Goal: Task Accomplishment & Management: Complete application form

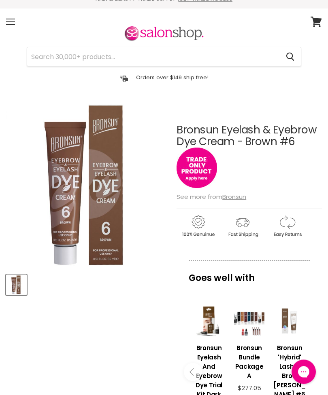
scroll to position [11, 0]
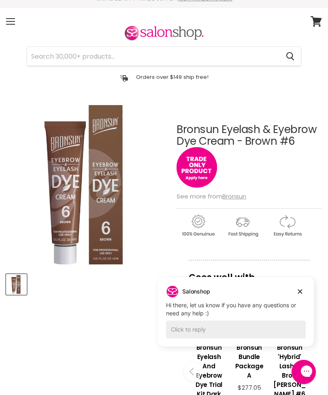
click at [193, 162] on img "Main content" at bounding box center [196, 167] width 40 height 40
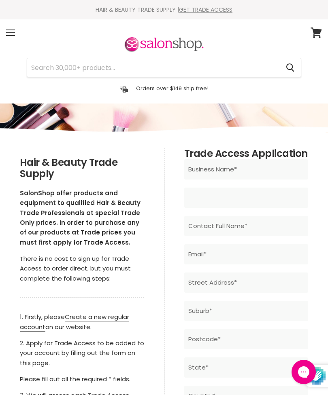
click at [248, 202] on input "Main content" at bounding box center [246, 198] width 124 height 20
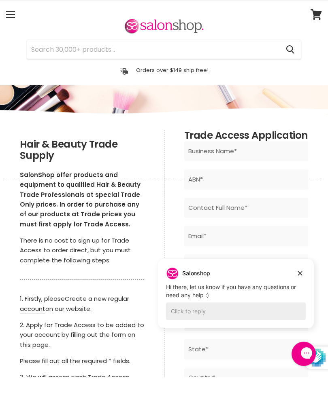
click at [260, 386] on input "Main content" at bounding box center [246, 396] width 124 height 20
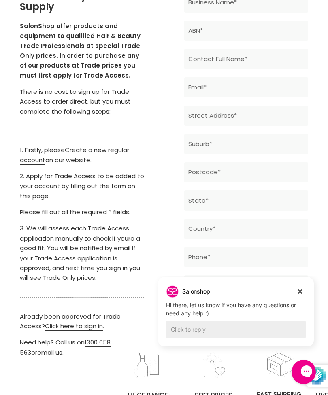
scroll to position [139, 0]
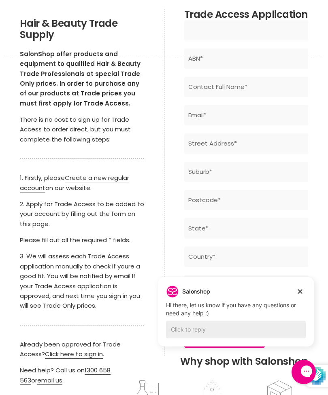
click at [231, 36] on input "Main content" at bounding box center [246, 30] width 124 height 20
type input "Haus Of Arches"
click at [257, 61] on input "Main content" at bounding box center [246, 59] width 124 height 20
click at [257, 87] on input "Main content" at bounding box center [246, 87] width 124 height 20
click at [259, 59] on input "Main content" at bounding box center [246, 59] width 124 height 20
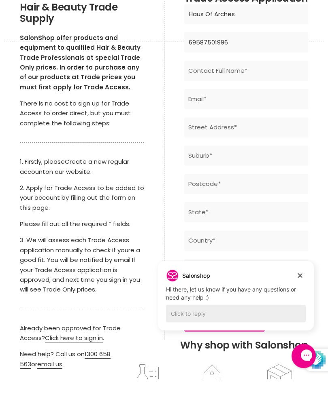
type input "69587501996"
click at [258, 77] on input "Main content" at bounding box center [246, 87] width 124 height 20
type input "Melinda Elliott"
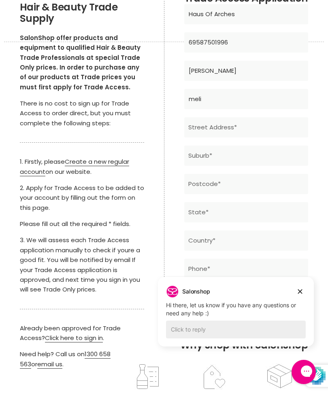
type input "meli"
click at [256, 73] on input "Melinda Elliott" at bounding box center [246, 71] width 124 height 20
type input "Melinda.naylor@hotmail.com"
click at [250, 106] on input "meli" at bounding box center [246, 99] width 124 height 20
type input "m"
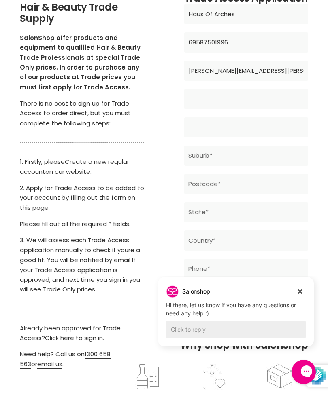
click at [254, 136] on input "Main content" at bounding box center [246, 127] width 124 height 20
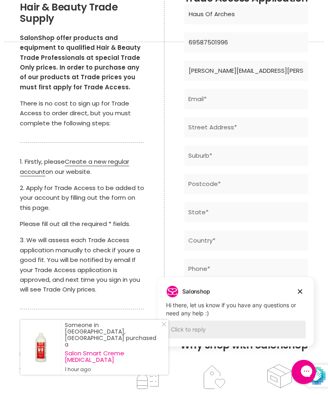
click at [253, 71] on input "Melinda.naylor@hotmail.com" at bounding box center [246, 71] width 124 height 20
click at [251, 71] on input "Melinda.naylor@hotmail.com" at bounding box center [246, 71] width 124 height 20
click at [253, 71] on input "Melinda.naylor@hotmail.com" at bounding box center [246, 71] width 124 height 20
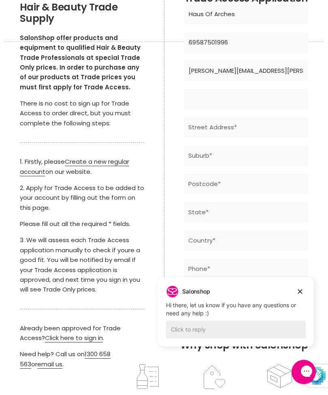
click at [242, 102] on input "Main content" at bounding box center [246, 99] width 124 height 20
click at [217, 99] on input "Main content" at bounding box center [246, 99] width 124 height 20
click at [214, 94] on input "Main content" at bounding box center [246, 99] width 124 height 20
paste input "Melinda.naylor@hotmail.com"
type input "Melinda.naylor@hotmail.com"
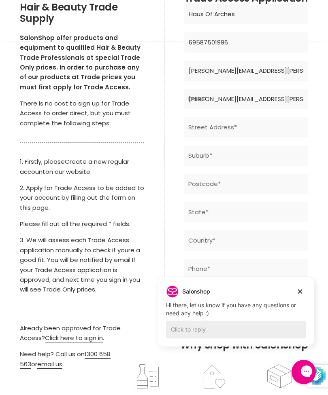
click at [234, 72] on input "Melinda.naylor@hotmail.com" at bounding box center [246, 71] width 124 height 20
click at [235, 74] on input "Melinda.naylor@hotmail.com" at bounding box center [246, 71] width 124 height 20
click at [234, 75] on input "Melinda.naylor@hotmail.com" at bounding box center [246, 71] width 124 height 20
click at [233, 76] on input "Melinda.naylor@hotmail.com" at bounding box center [246, 71] width 124 height 20
click at [242, 136] on input "Main content" at bounding box center [246, 127] width 124 height 20
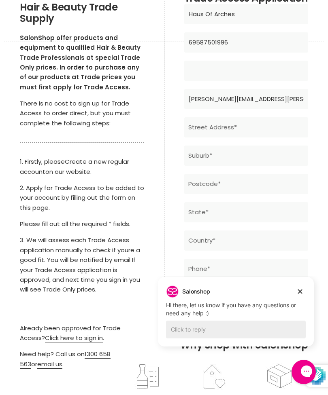
click at [250, 68] on input "Main content" at bounding box center [246, 71] width 124 height 20
type input "Melinda Elliott"
click at [242, 122] on input "Main content" at bounding box center [246, 127] width 124 height 20
type input "Waddell Rd, Shop 3b/40"
type input "6157"
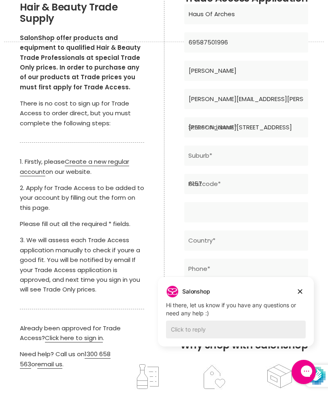
type input "WA"
type input "Australia"
click at [280, 128] on input "Waddell Rd, Shop 3b/40" at bounding box center [246, 127] width 124 height 20
click at [251, 128] on input "Shop 3b/40" at bounding box center [246, 127] width 124 height 20
type input "Shop 3b/40, Waddell Road"
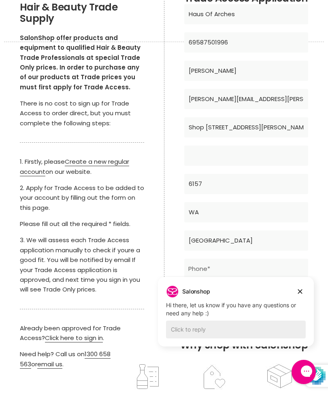
click at [268, 163] on input "Main content" at bounding box center [246, 156] width 124 height 20
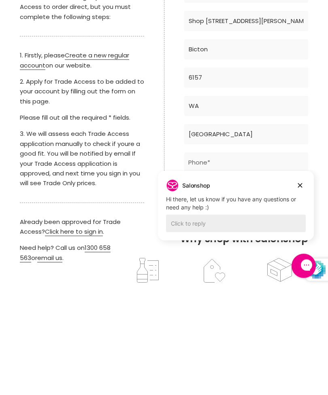
type input "Bicton"
click at [238, 259] on input "Main content" at bounding box center [246, 269] width 124 height 20
type input "0451234316"
click at [266, 287] on input "Main content" at bounding box center [246, 297] width 124 height 20
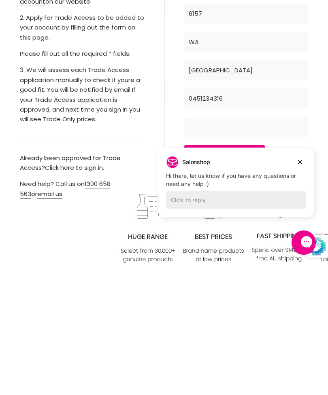
scroll to position [207, 0]
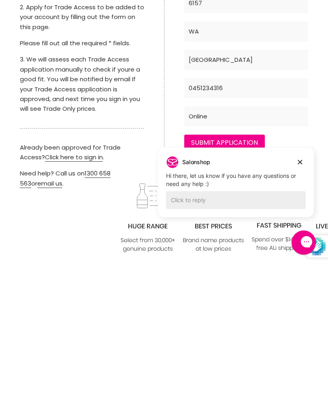
type input "Online"
click at [245, 264] on input "Submit Application" at bounding box center [224, 272] width 81 height 16
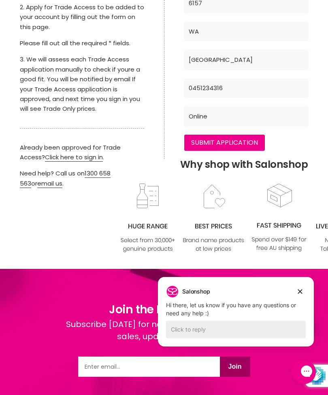
click at [246, 142] on input "Submit Application" at bounding box center [224, 143] width 81 height 16
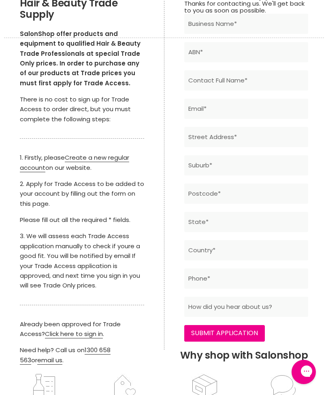
click at [305, 294] on form "Thanks for contacting us. We'll get back to you as soon as possible. Business N…" at bounding box center [246, 171] width 124 height 342
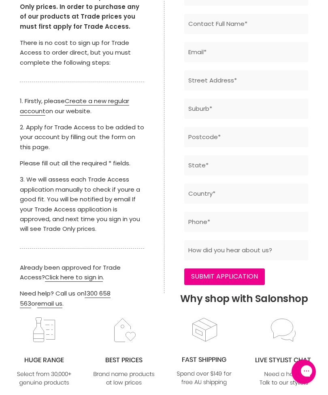
scroll to position [211, 0]
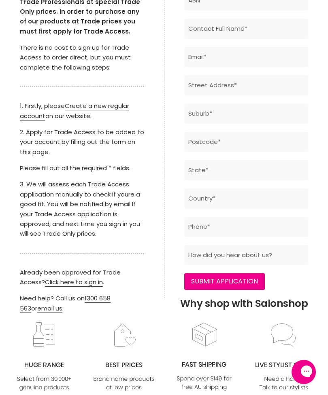
click at [108, 102] on link "Create a new regular account" at bounding box center [74, 111] width 109 height 19
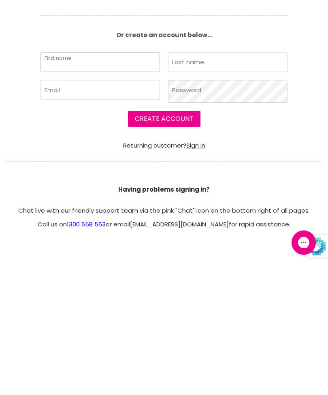
type input "Melinda"
type input "Elliott"
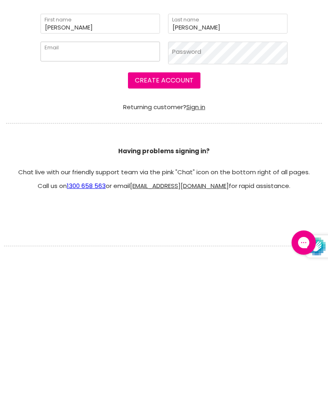
type input "melinda.naylor@hotmail.com"
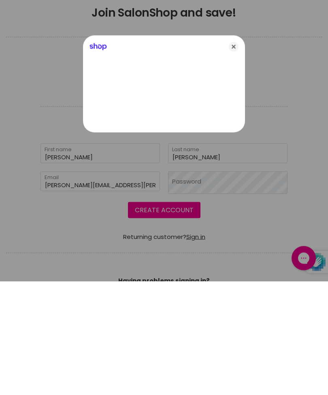
scroll to position [149, 0]
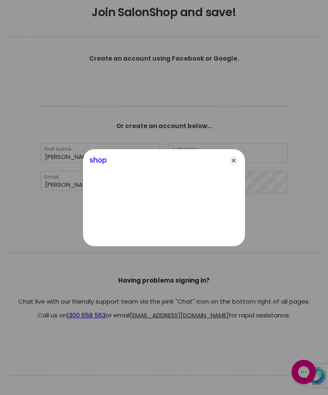
click at [236, 160] on icon "Close" at bounding box center [234, 161] width 10 height 10
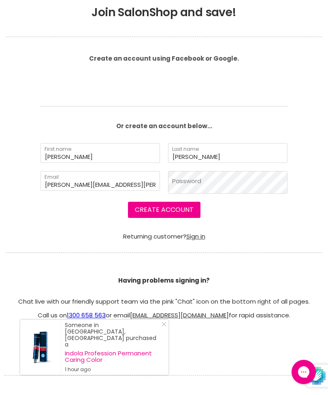
click at [163, 209] on button "Create Account" at bounding box center [164, 210] width 72 height 16
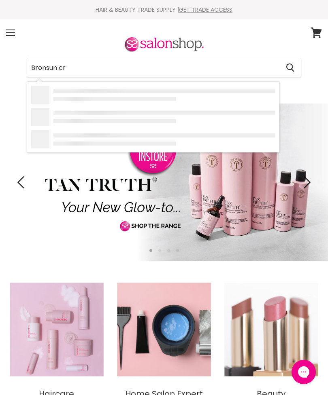
type input "Bronsun cre"
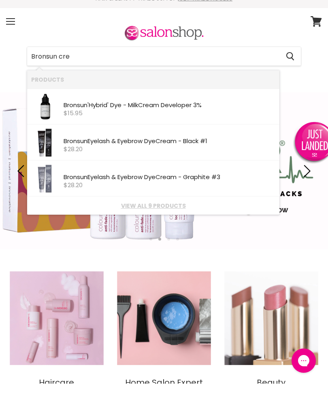
click at [165, 214] on link "View all 9 products" at bounding box center [153, 217] width 244 height 6
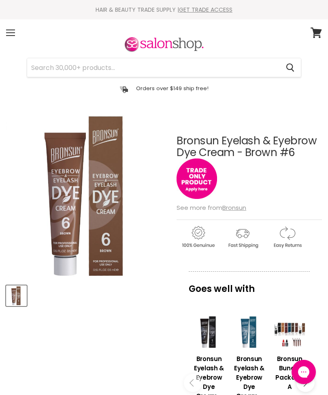
click at [316, 28] on icon at bounding box center [315, 33] width 11 height 11
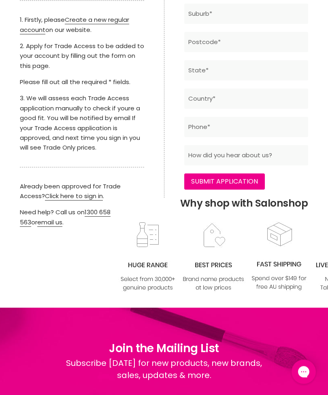
scroll to position [298, 0]
click at [79, 192] on link "Click here to sign in" at bounding box center [74, 196] width 58 height 9
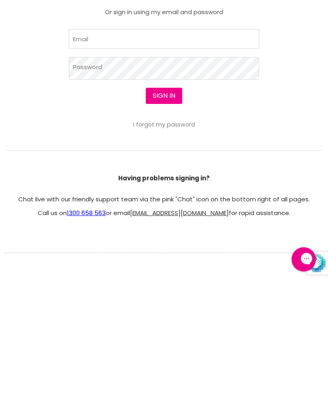
scroll to position [241, 0]
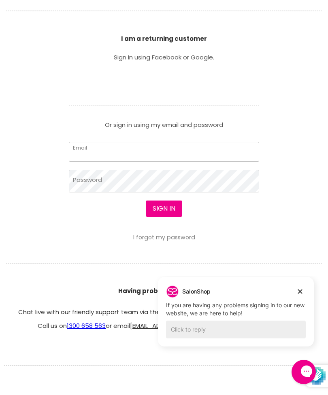
click at [215, 153] on input "Email" at bounding box center [164, 152] width 190 height 20
type input "[PERSON_NAME][EMAIL_ADDRESS][PERSON_NAME][DOMAIN_NAME]"
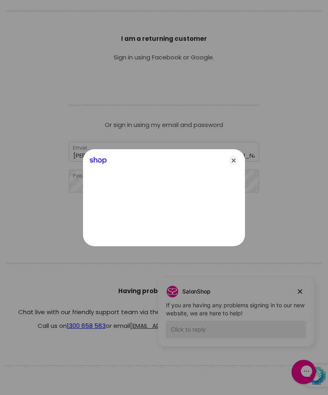
click at [230, 162] on icon "Close" at bounding box center [234, 161] width 10 height 10
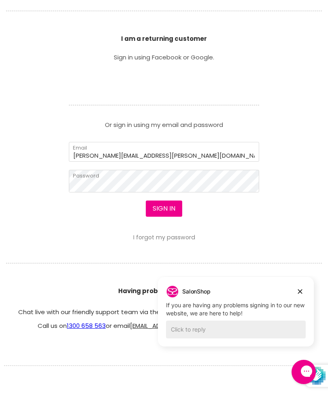
click at [166, 216] on button "Sign in" at bounding box center [164, 209] width 36 height 16
click at [169, 213] on button "Sign in" at bounding box center [164, 209] width 36 height 16
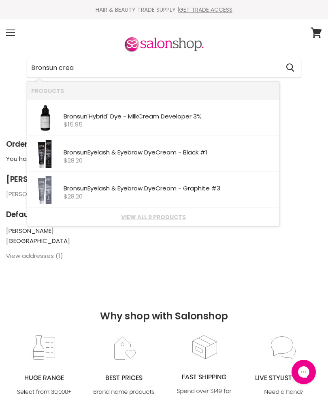
type input "Bronsun cream"
click at [155, 220] on link "View all 9 products" at bounding box center [153, 217] width 244 height 6
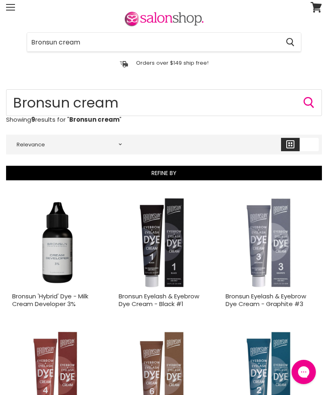
scroll to position [33, 0]
